Goal: Find specific page/section: Find specific page/section

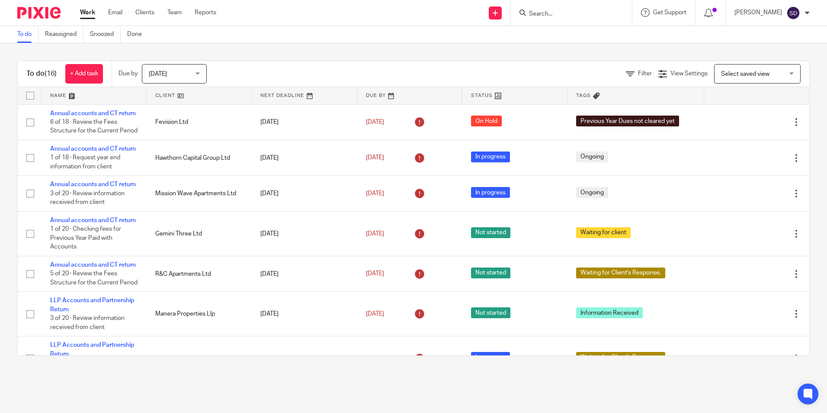
click at [548, 13] on input "Search" at bounding box center [567, 14] width 78 height 8
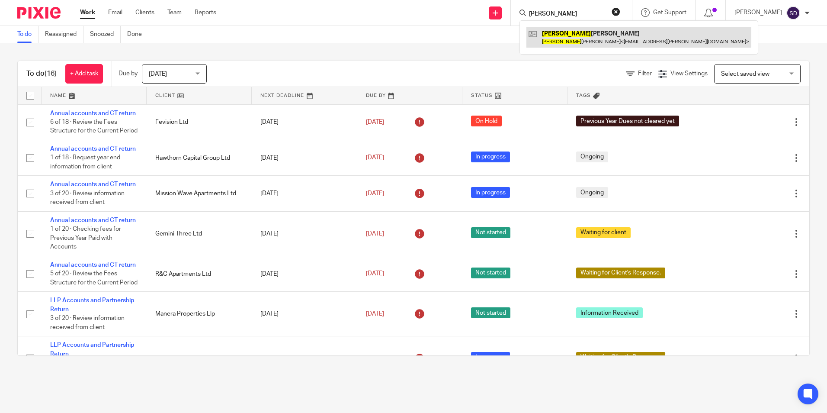
type input "Kerrie"
click at [571, 37] on link at bounding box center [638, 37] width 225 height 20
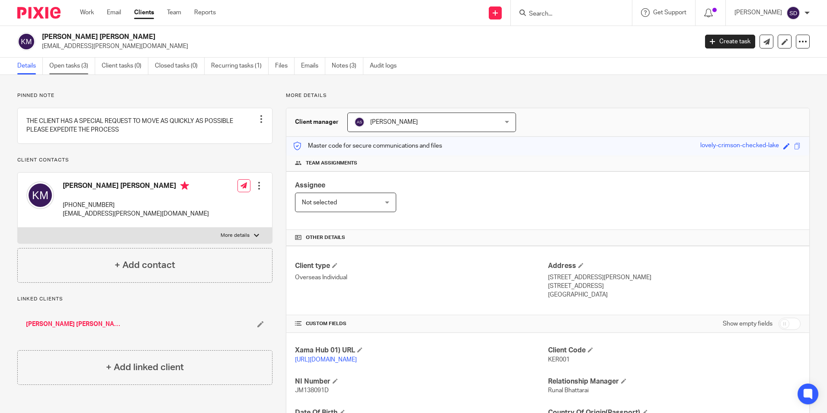
click at [70, 62] on link "Open tasks (3)" at bounding box center [72, 66] width 46 height 17
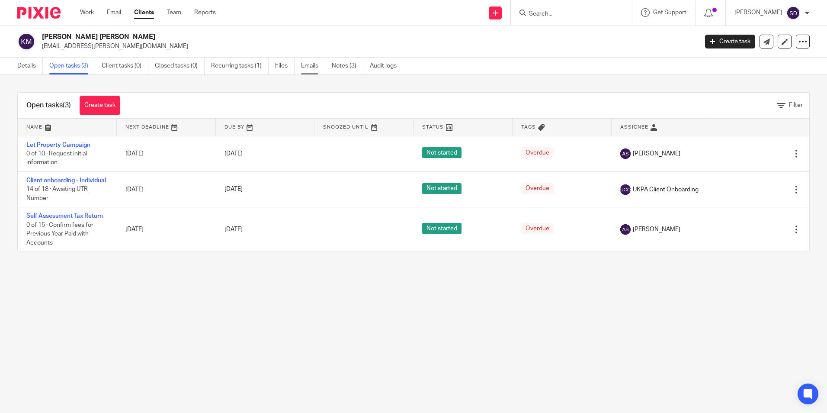
click at [303, 64] on link "Emails" at bounding box center [313, 66] width 24 height 17
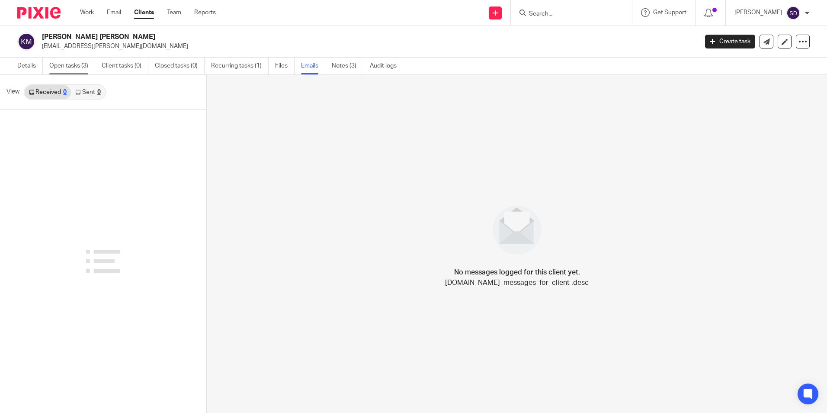
click at [72, 67] on link "Open tasks (3)" at bounding box center [72, 66] width 46 height 17
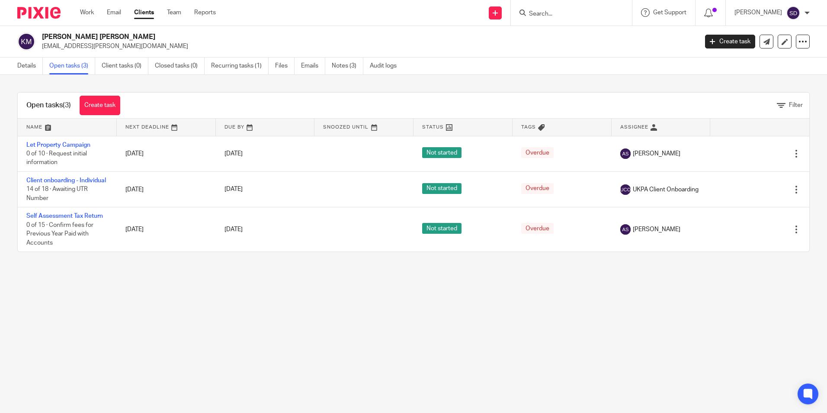
drag, startPoint x: 109, startPoint y: 33, endPoint x: 39, endPoint y: 37, distance: 69.3
click at [39, 37] on div "Kerrie Wayne Martin kw.martin@hotmail.co.uk" at bounding box center [354, 41] width 675 height 18
copy h2 "[PERSON_NAME] [PERSON_NAME]"
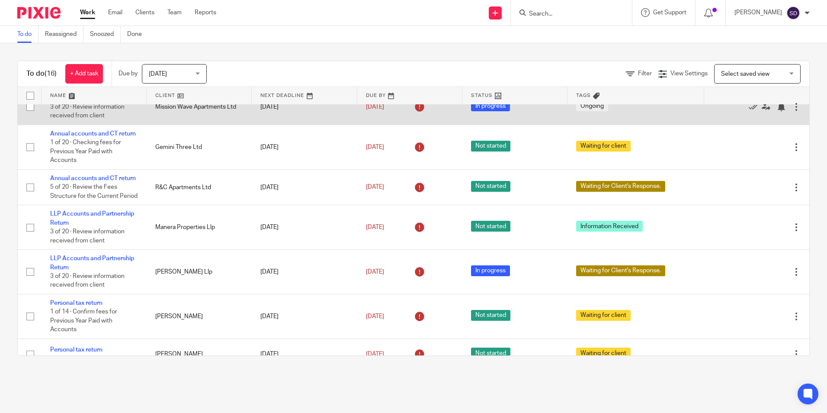
scroll to position [173, 0]
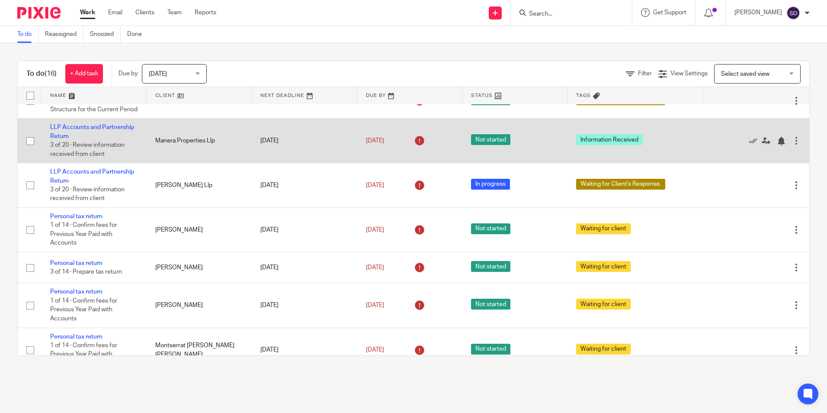
click at [89, 163] on td "LLP Accounts and Partnership Return 3 of 20 · Review information received from …" at bounding box center [94, 141] width 105 height 45
click at [84, 139] on link "LLP Accounts and Partnership Return" at bounding box center [92, 131] width 84 height 15
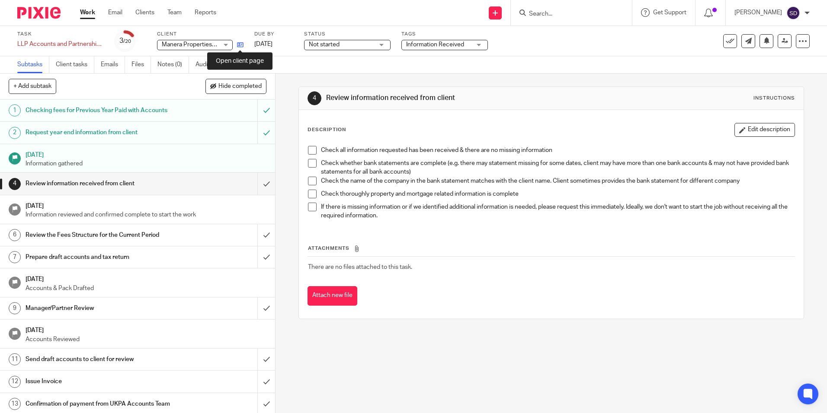
click at [243, 44] on icon at bounding box center [240, 45] width 6 height 6
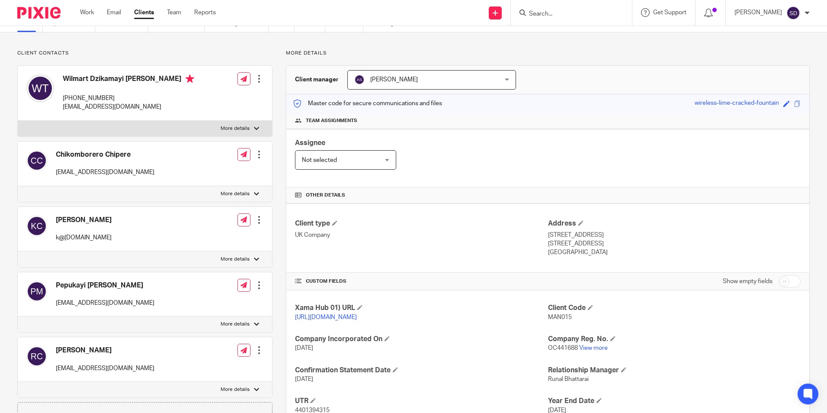
scroll to position [115, 0]
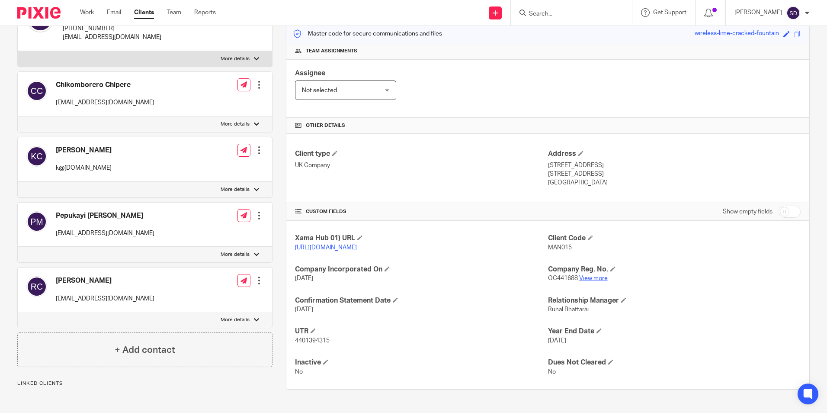
click at [587, 281] on link "View more" at bounding box center [593, 278] width 29 height 6
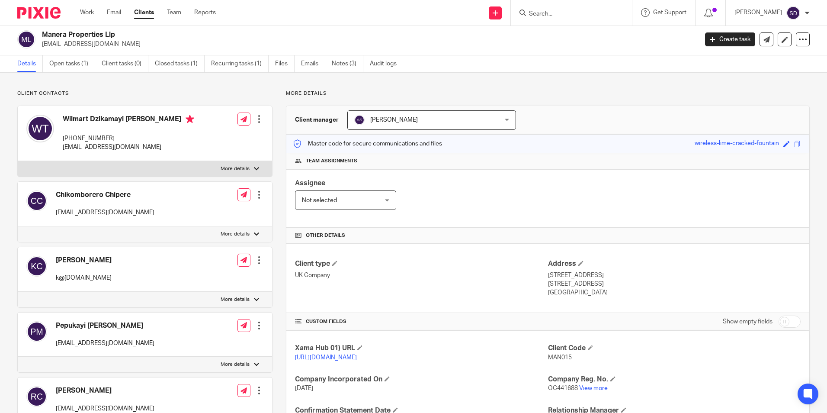
scroll to position [0, 0]
